Goal: Contribute content

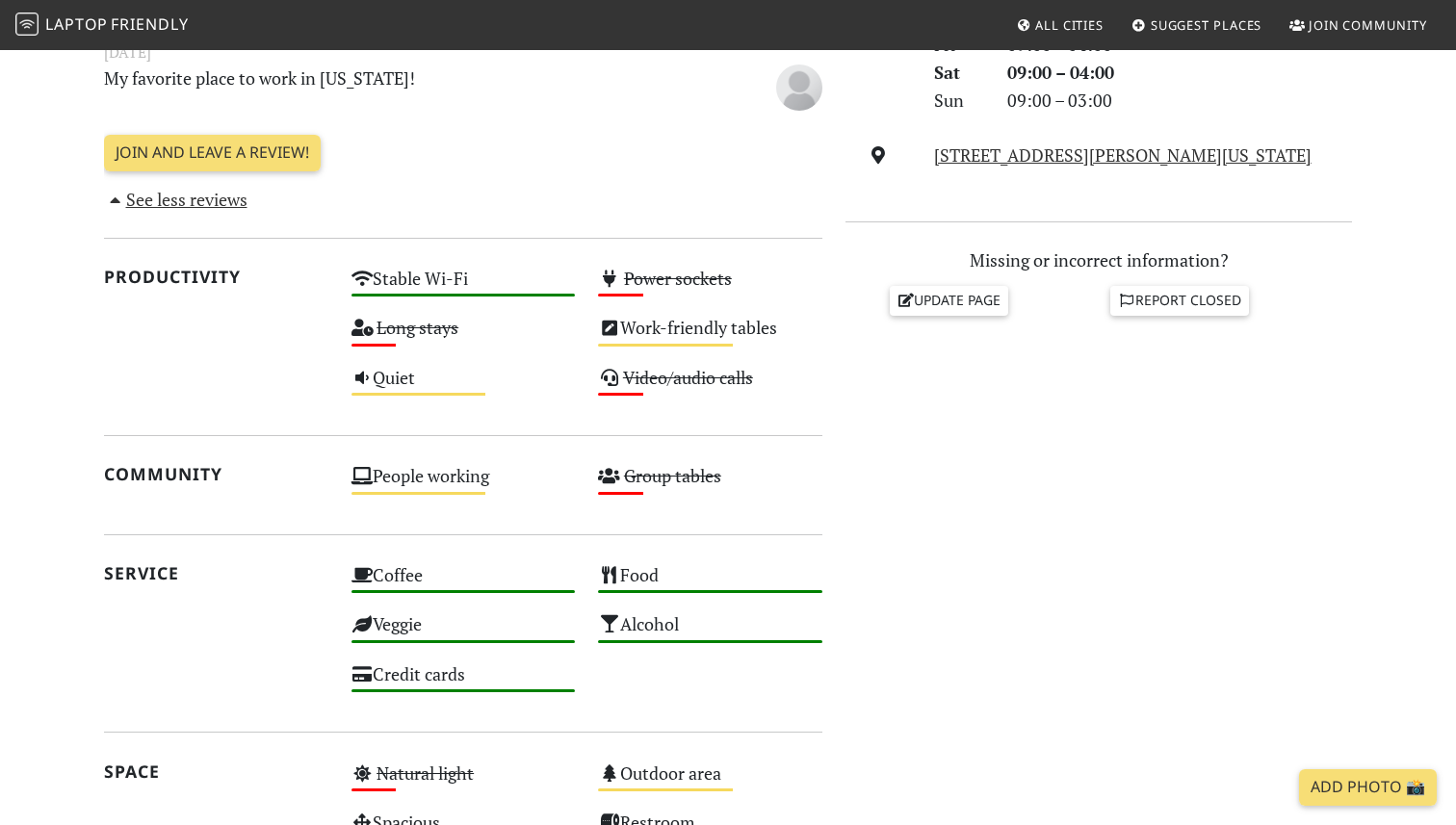
scroll to position [741, 0]
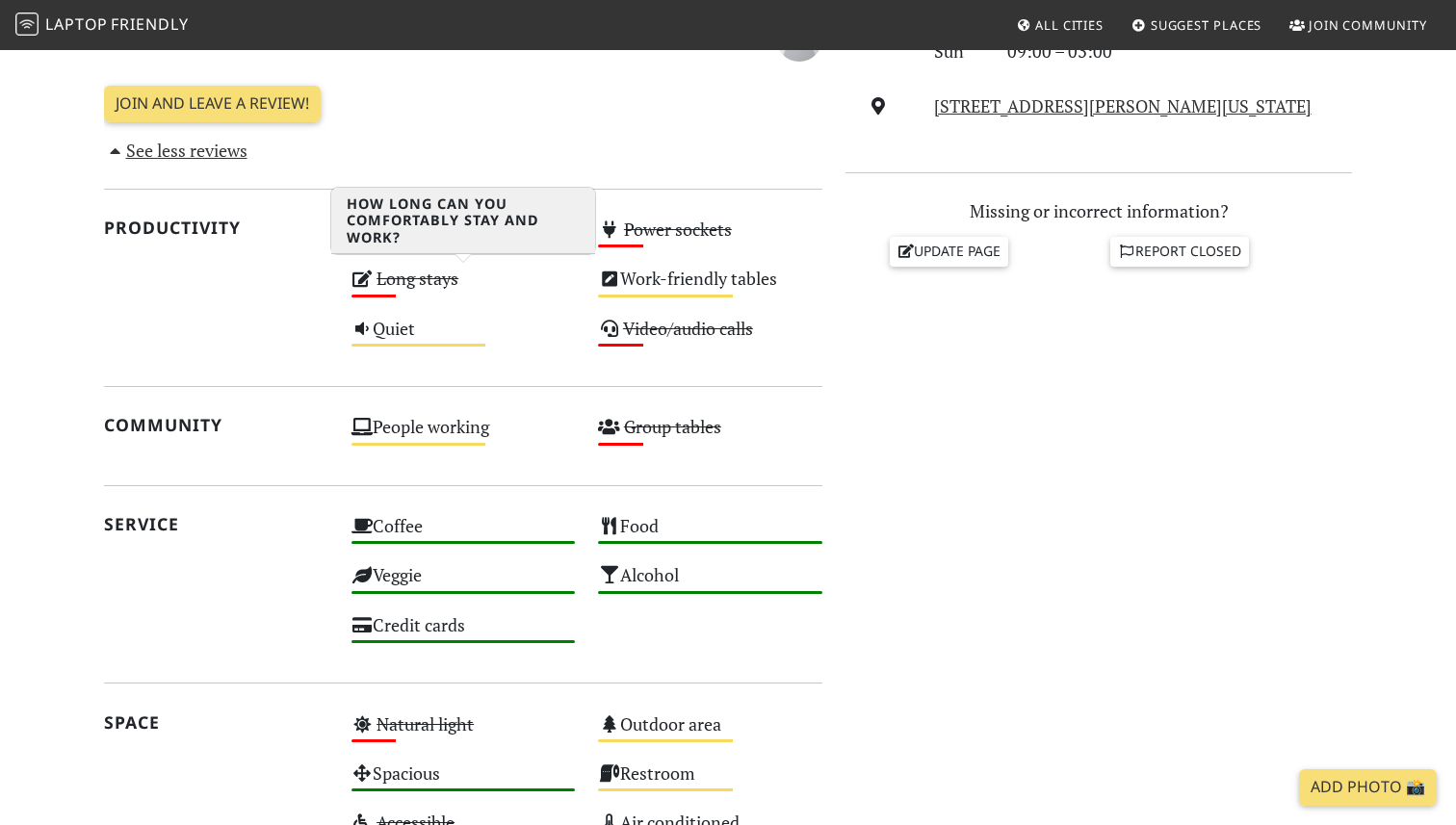
click at [427, 276] on s "Long stays" at bounding box center [418, 278] width 82 height 23
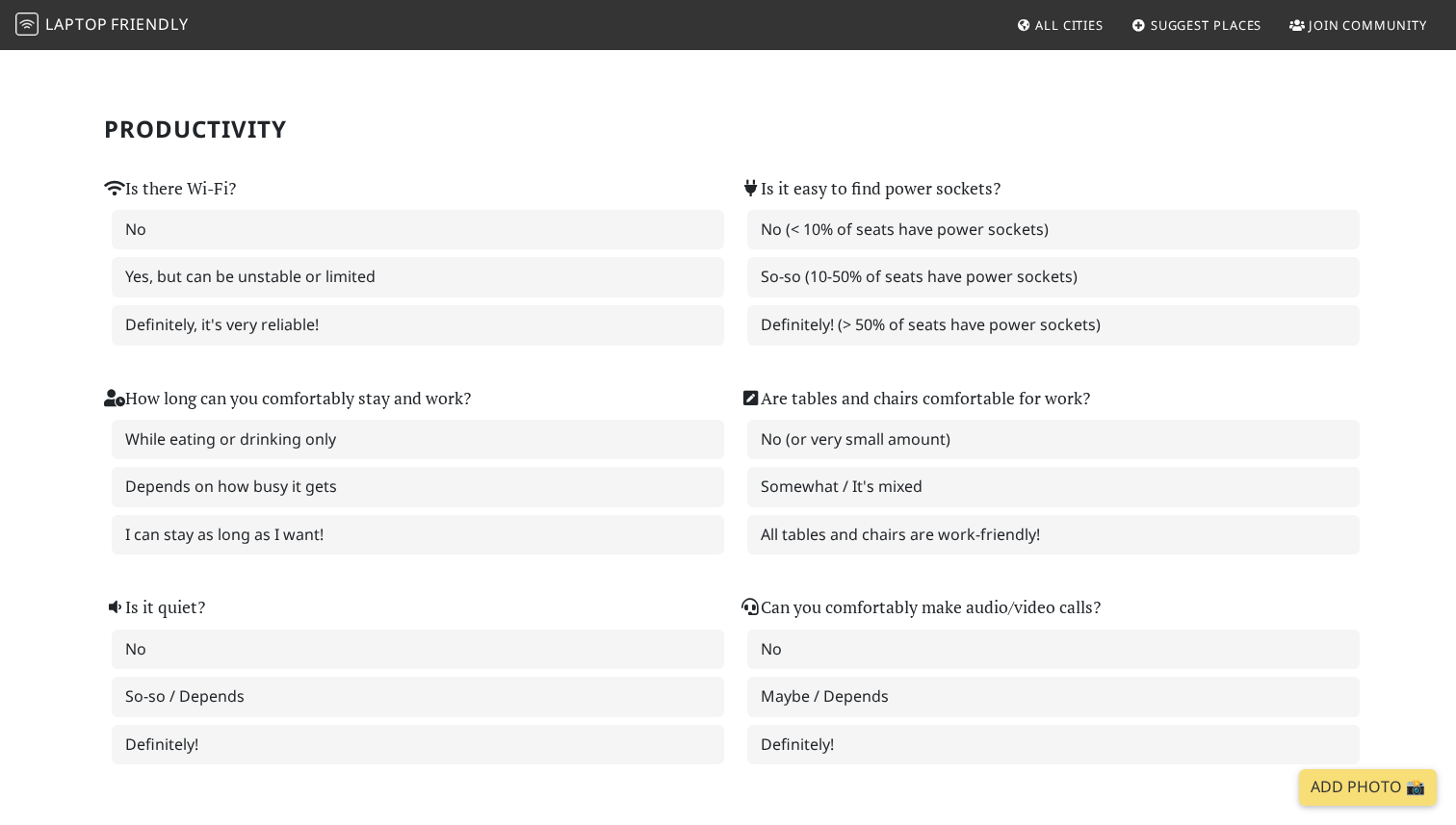
scroll to position [132, 0]
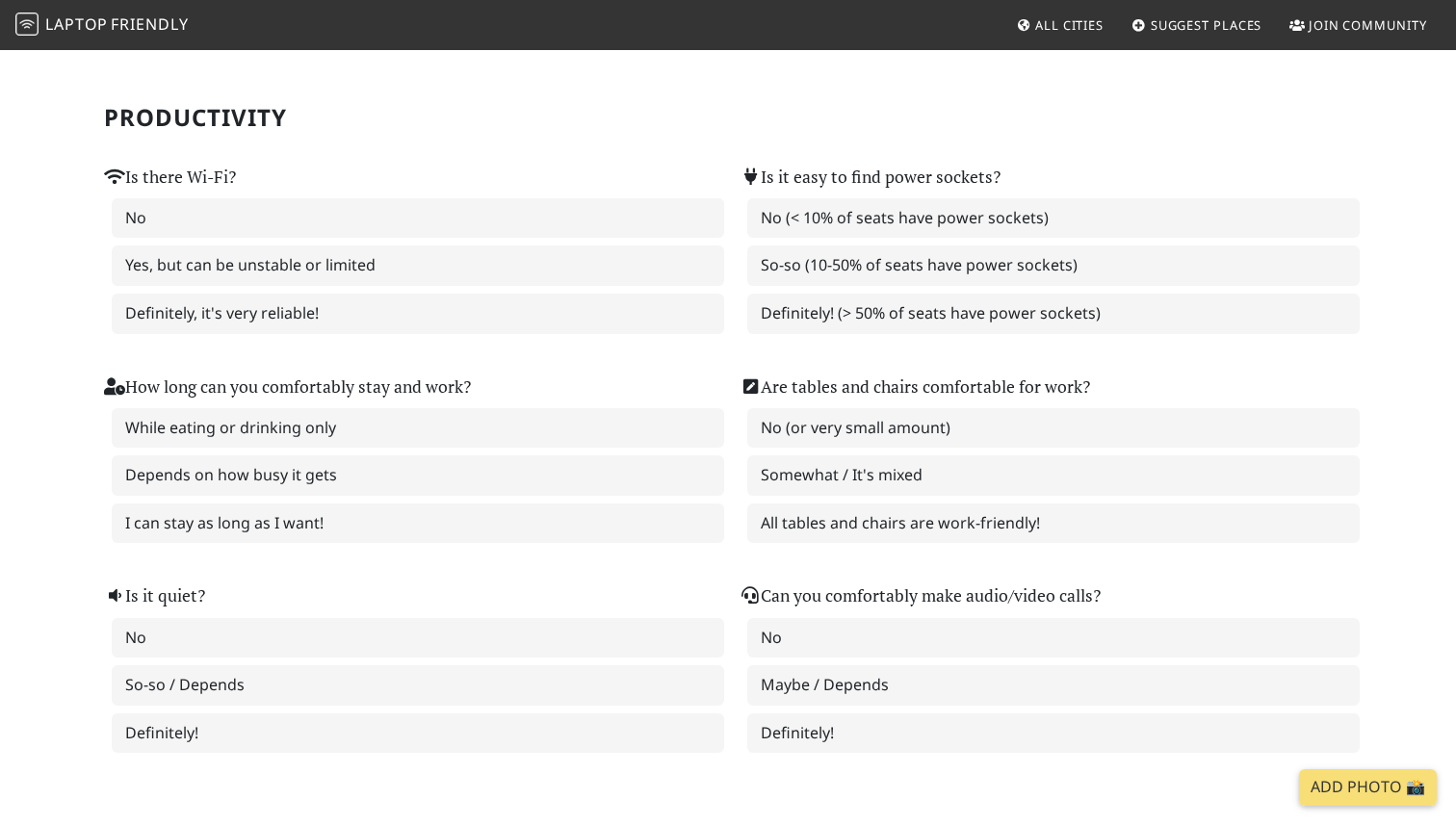
click at [183, 139] on div "Is there Wi-Fi? No Yes, but can be unstable or limited Definitely, it's very re…" at bounding box center [410, 237] width 636 height 210
click at [801, 170] on label "Is it easy to find power sockets?" at bounding box center [870, 177] width 261 height 27
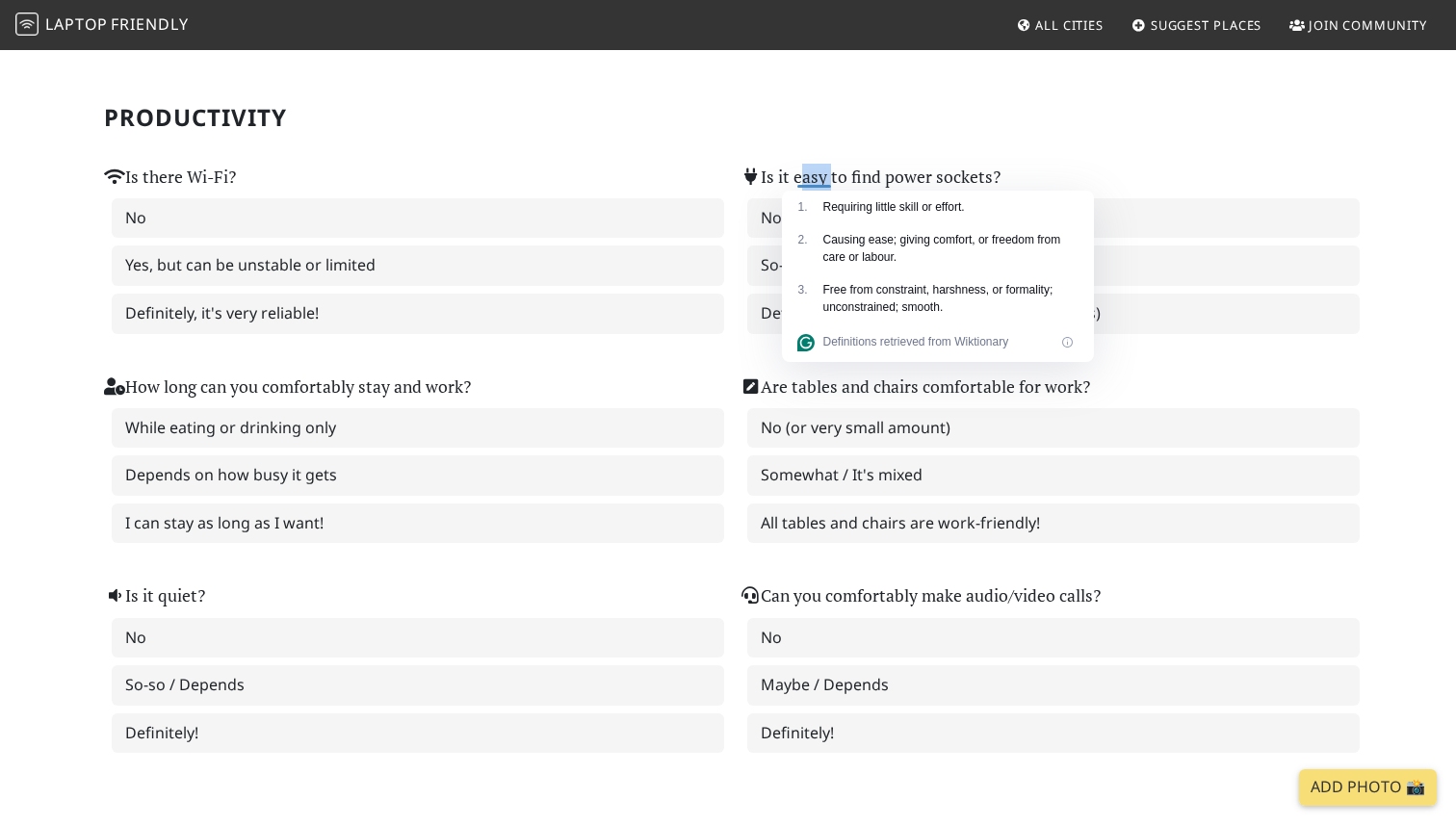
click at [588, 149] on div "Is there Wi-Fi? No Yes, but can be unstable or limited Definitely, it's very re…" at bounding box center [410, 237] width 636 height 210
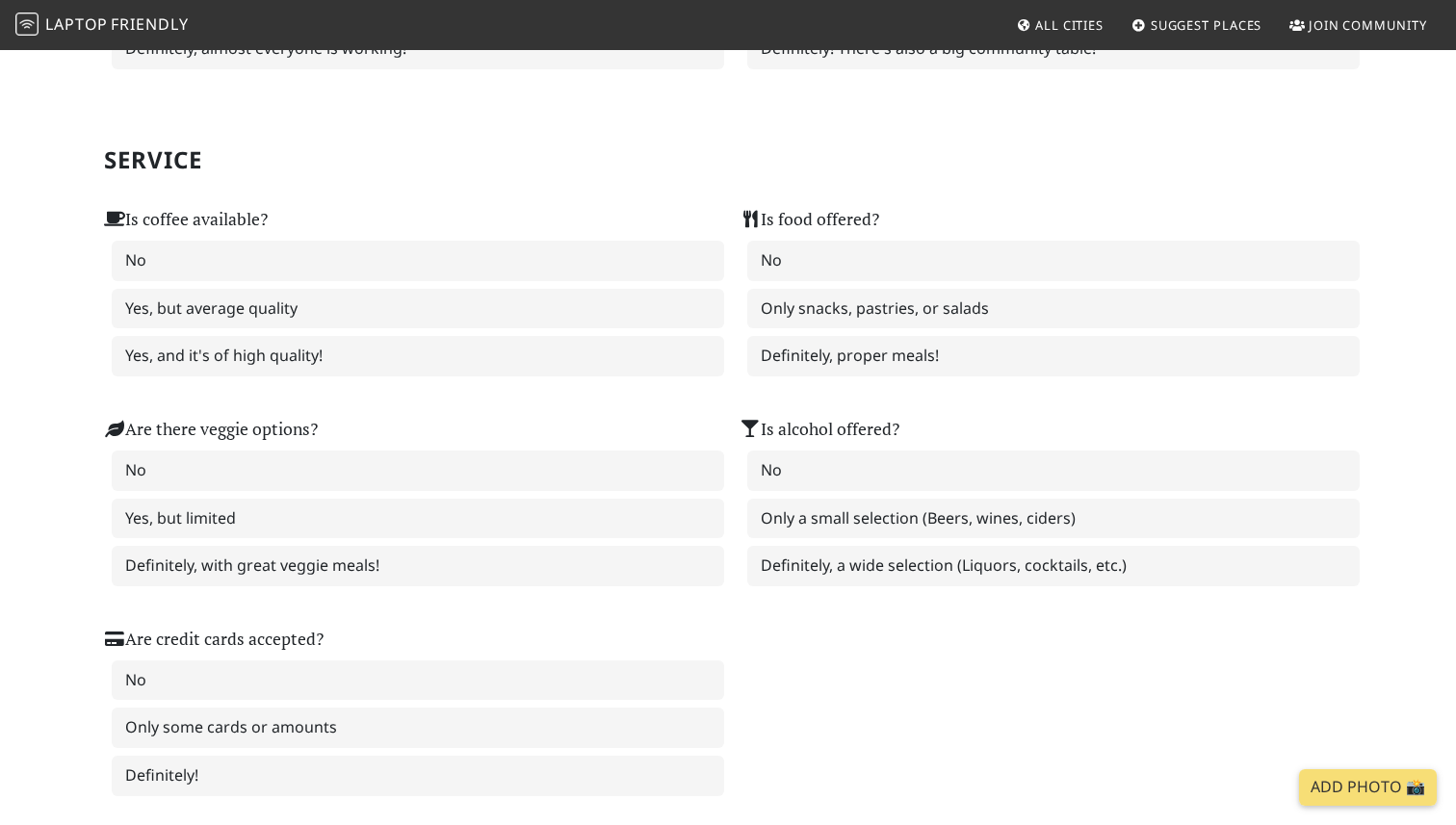
scroll to position [1139, 0]
